Goal: Information Seeking & Learning: Learn about a topic

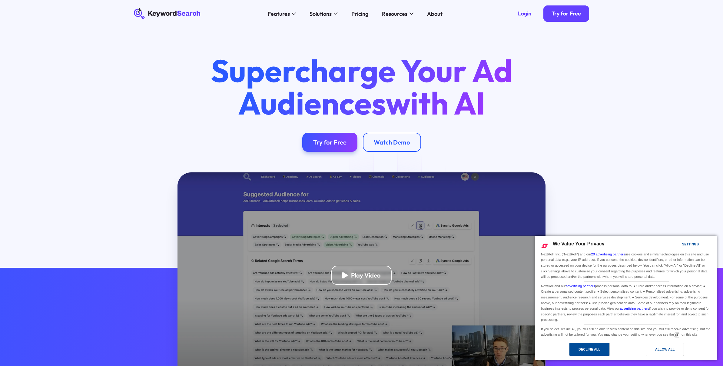
click at [593, 349] on div "Decline All" at bounding box center [590, 349] width 22 height 7
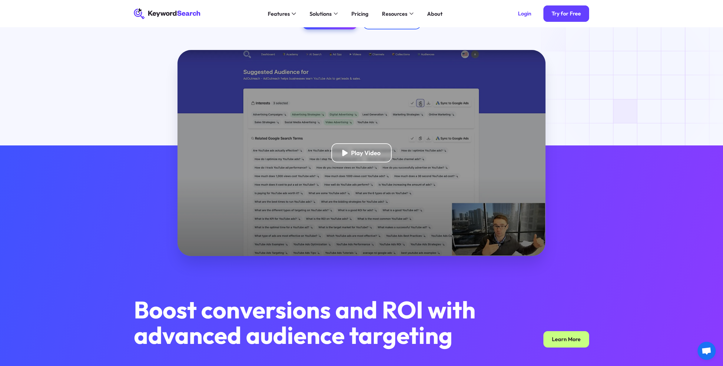
scroll to position [123, 0]
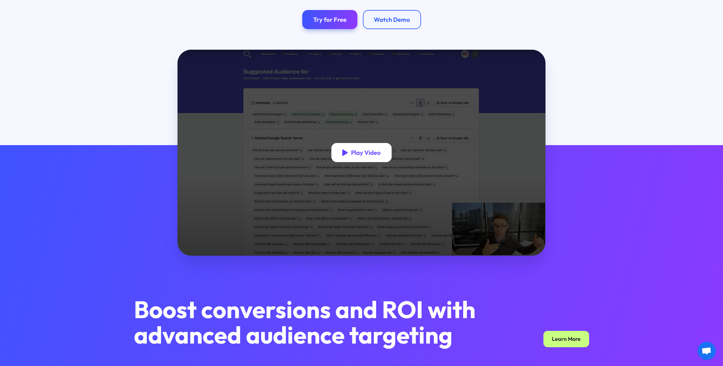
click at [357, 155] on div "Play Video" at bounding box center [366, 153] width 30 height 8
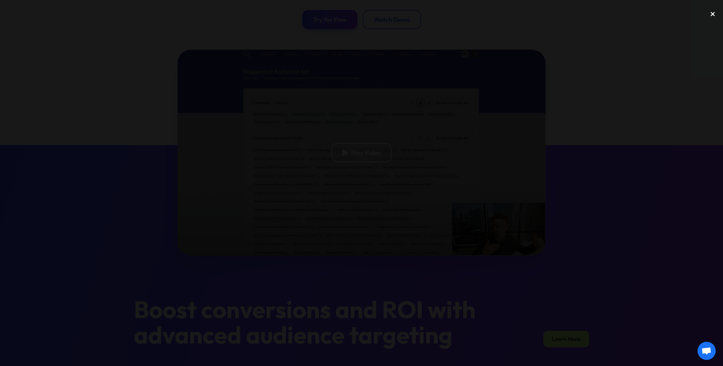
click at [709, 15] on div "close lightbox" at bounding box center [713, 13] width 21 height 13
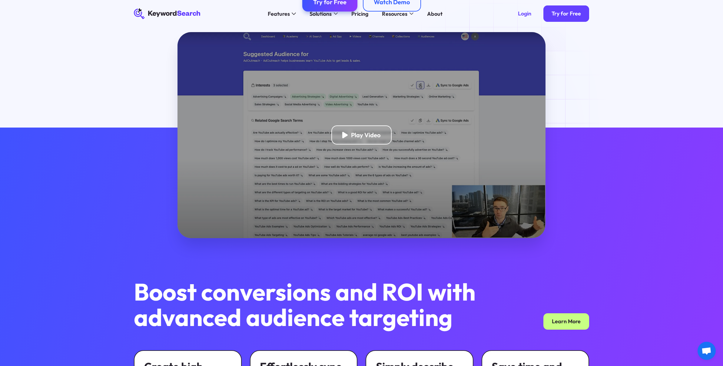
scroll to position [0, 0]
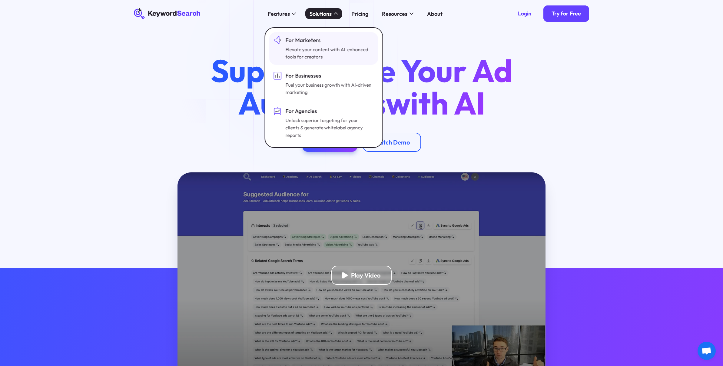
click at [316, 43] on div "For Marketers" at bounding box center [329, 40] width 87 height 8
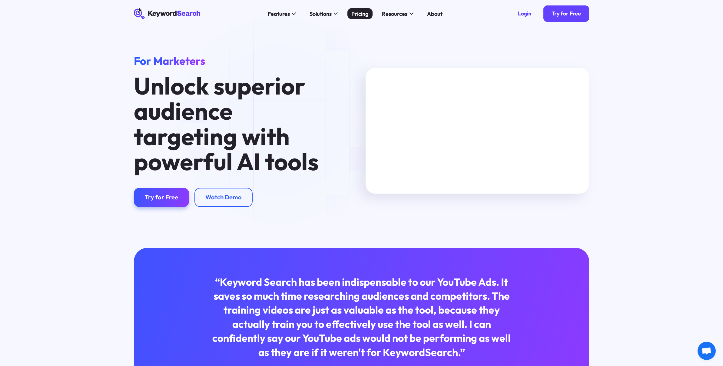
click at [366, 14] on div "Pricing" at bounding box center [359, 14] width 17 height 8
